Goal: Task Accomplishment & Management: Use online tool/utility

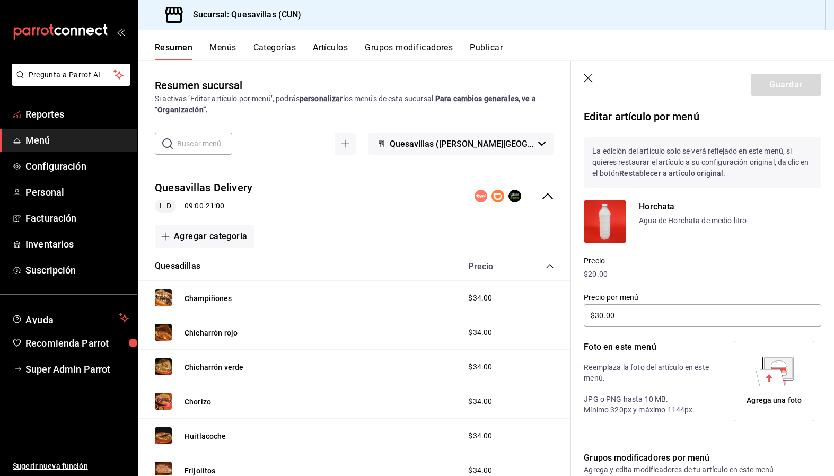
click at [67, 120] on span "Reportes" at bounding box center [76, 114] width 103 height 14
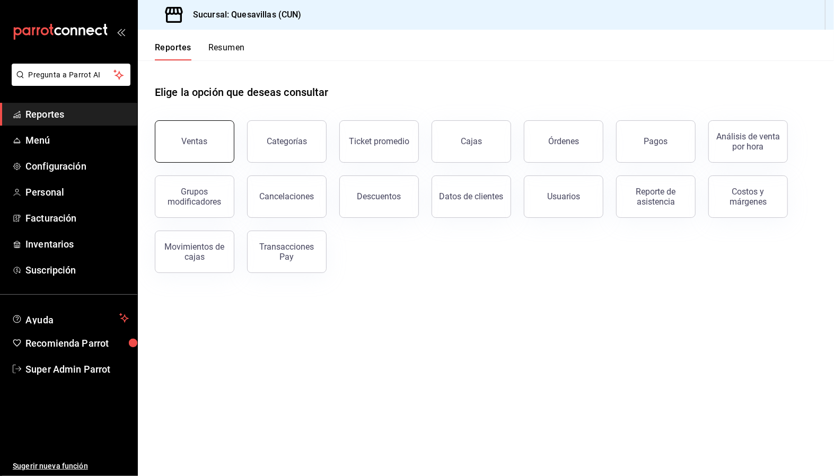
click at [205, 149] on button "Ventas" at bounding box center [195, 141] width 80 height 42
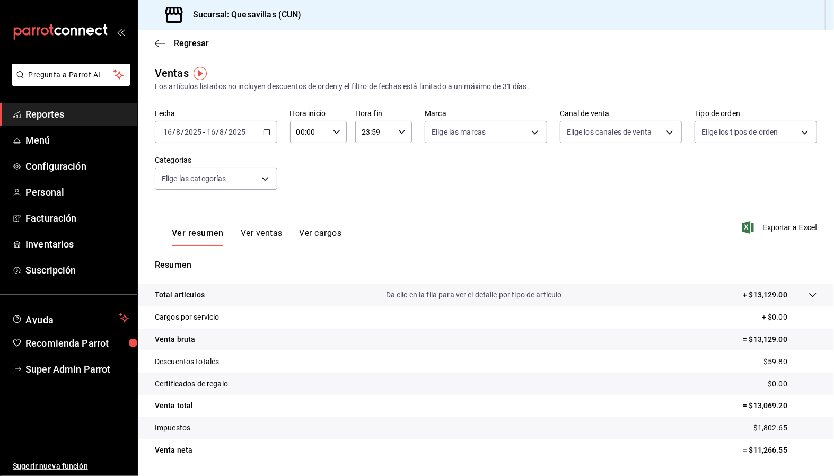
click at [258, 136] on div "[DATE] [DATE] - [DATE] [DATE]" at bounding box center [216, 132] width 123 height 22
click at [215, 162] on span "Hoy" at bounding box center [205, 164] width 82 height 11
click at [656, 67] on div "Ventas Los artículos listados no incluyen descuentos de orden y el filtro de fe…" at bounding box center [486, 78] width 662 height 27
